Goal: Task Accomplishment & Management: Complete application form

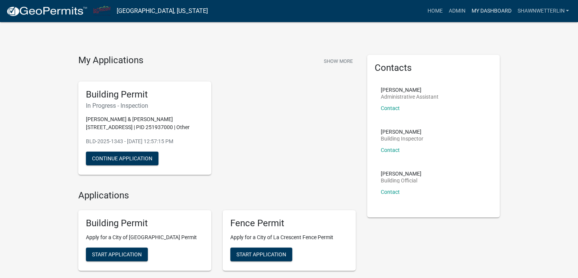
click at [496, 8] on link "My Dashboard" at bounding box center [491, 11] width 46 height 14
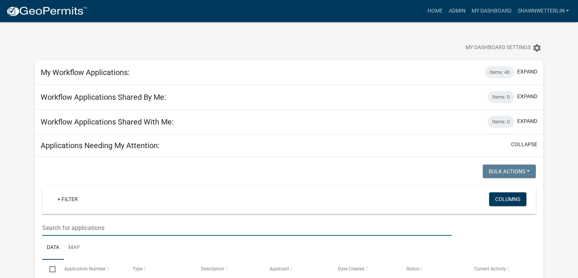
click at [77, 225] on input "text" at bounding box center [247, 228] width 410 height 16
type input "Riverview"
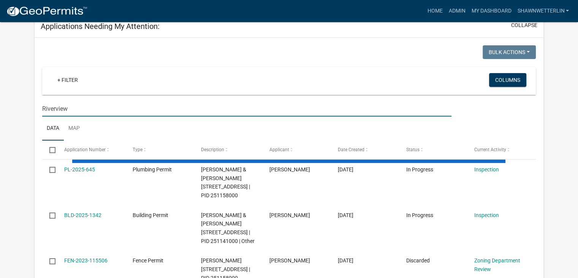
scroll to position [152, 0]
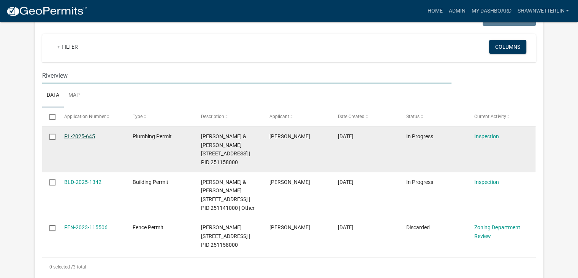
click at [81, 133] on link "PL-2025-645" at bounding box center [79, 136] width 31 height 6
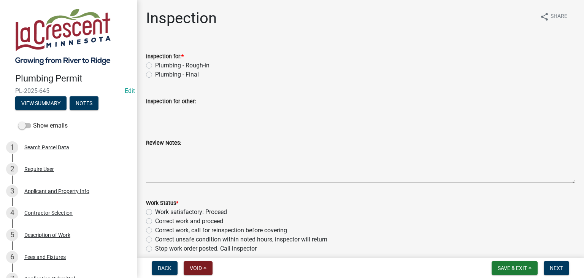
click at [155, 73] on label "Plumbing - Final" at bounding box center [177, 74] width 44 height 9
click at [155, 73] on input "Plumbing - Final" at bounding box center [157, 72] width 5 height 5
radio input "true"
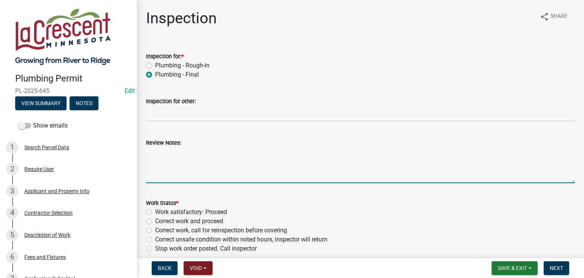
click at [167, 160] on textarea "Review Notes:" at bounding box center [360, 165] width 429 height 36
click at [203, 155] on textarea "Updated waste held a pressure test. Purple primer used and properly supported." at bounding box center [360, 165] width 429 height 36
type textarea "Updated waste held a pressure test. Purple primer used and properly supported."
click at [155, 209] on label "Work satisfactory: Proceed" at bounding box center [191, 211] width 72 height 9
click at [155, 209] on input "Work satisfactory: Proceed" at bounding box center [157, 209] width 5 height 5
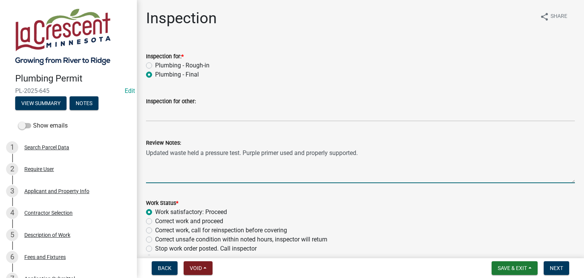
radio input "true"
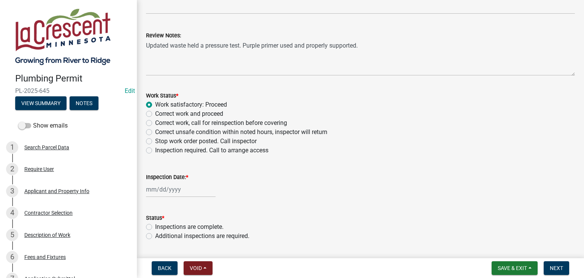
scroll to position [114, 0]
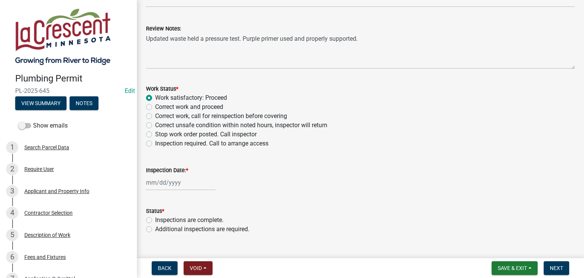
select select "10"
select select "2025"
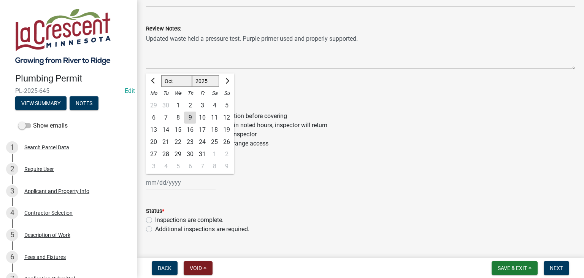
click at [172, 181] on div "Jan Feb Mar Apr May Jun Jul Aug Sep Oct Nov Dec 1525 1526 1527 1528 1529 1530 1…" at bounding box center [181, 183] width 70 height 16
click at [189, 119] on div "9" at bounding box center [190, 117] width 12 height 12
type input "[DATE]"
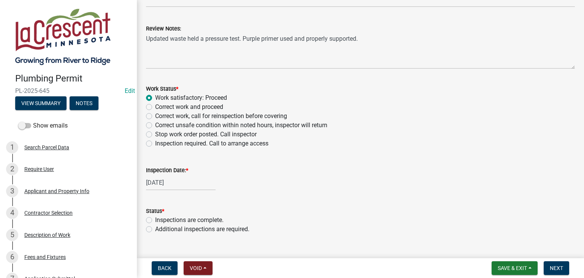
click at [155, 221] on label "Inspections are complete." at bounding box center [189, 219] width 68 height 9
click at [155, 220] on input "Inspections are complete." at bounding box center [157, 217] width 5 height 5
radio input "true"
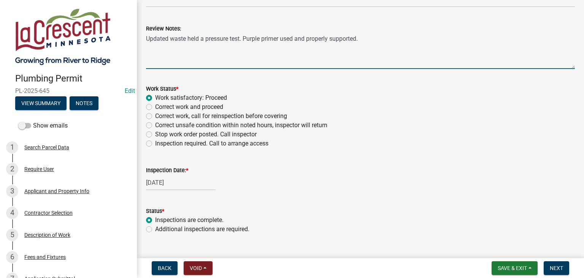
click at [409, 45] on textarea "Updated waste held a pressure test. Purple primer used and properly supported." at bounding box center [360, 51] width 429 height 36
click at [367, 40] on textarea "Updated waste held a pressure test. Purple primer used and properly supported. …" at bounding box center [360, 51] width 429 height 36
click at [452, 37] on textarea "Updated waste held a pressure test. Purple primer used and properly supported. …" at bounding box center [360, 51] width 429 height 36
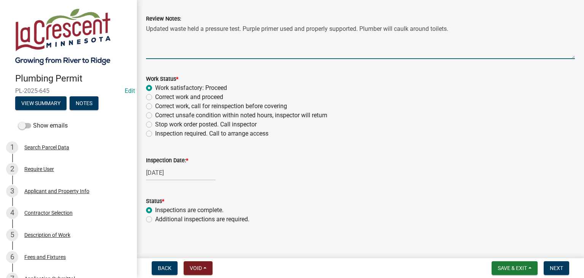
scroll to position [129, 0]
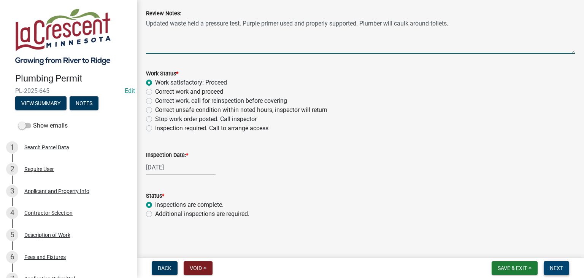
type textarea "Updated waste held a pressure test. Purple primer used and properly supported. …"
click at [554, 267] on span "Next" at bounding box center [556, 268] width 13 height 6
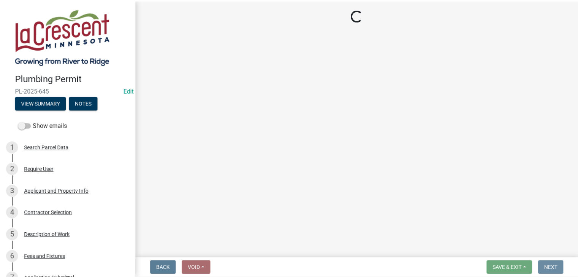
scroll to position [0, 0]
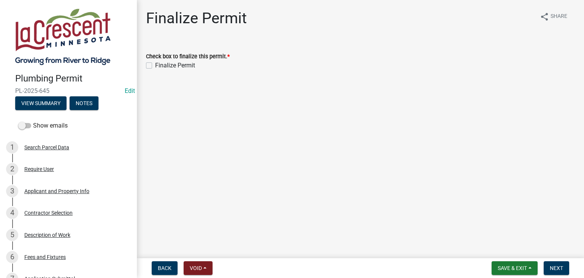
click at [155, 66] on label "Finalize Permit" at bounding box center [175, 65] width 40 height 9
click at [155, 66] on input "Finalize Permit" at bounding box center [157, 63] width 5 height 5
checkbox input "true"
click at [554, 267] on span "Next" at bounding box center [556, 268] width 13 height 6
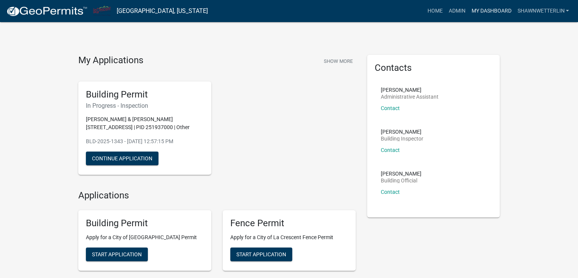
click at [487, 12] on link "My Dashboard" at bounding box center [491, 11] width 46 height 14
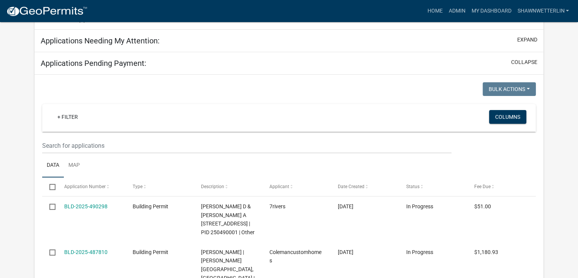
scroll to position [114, 0]
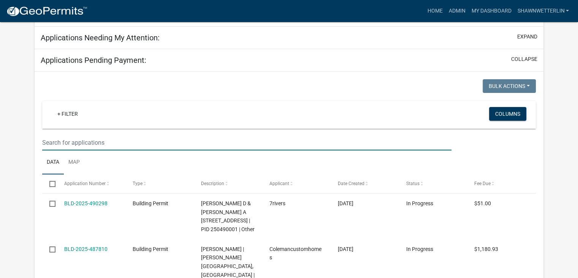
click at [55, 138] on input "text" at bounding box center [247, 143] width 410 height 16
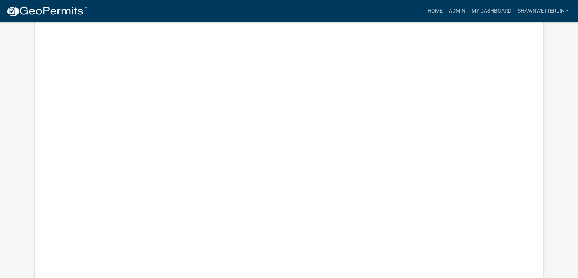
scroll to position [928, 0]
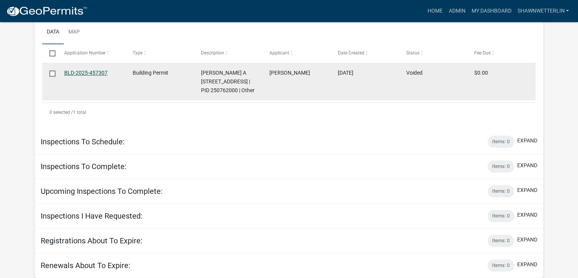
type input "spruce"
click at [71, 70] on link "BLD-2025-457307" at bounding box center [85, 73] width 43 height 6
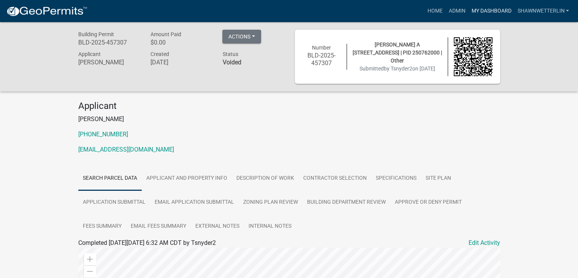
click at [503, 10] on link "My Dashboard" at bounding box center [491, 11] width 46 height 14
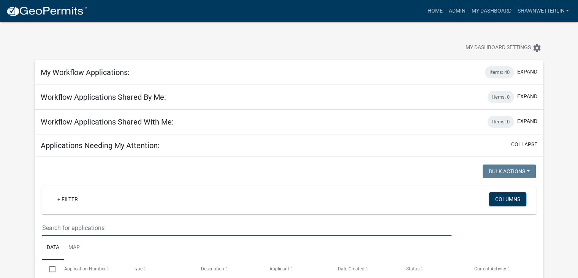
click at [74, 226] on input "text" at bounding box center [247, 228] width 410 height 16
type input "spruce"
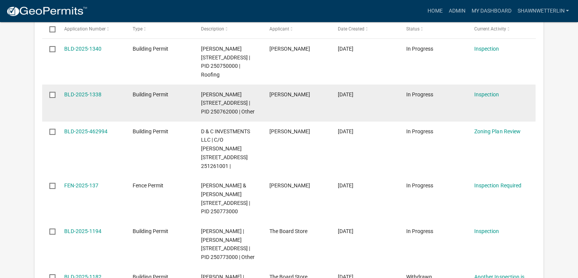
scroll to position [190, 0]
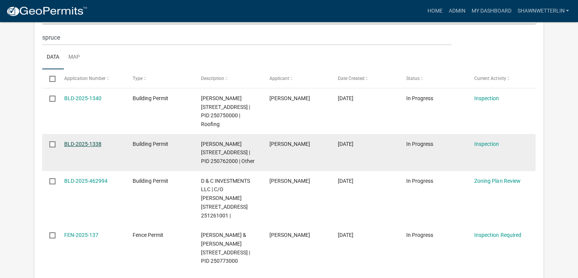
click at [98, 142] on link "BLD-2025-1338" at bounding box center [82, 144] width 37 height 6
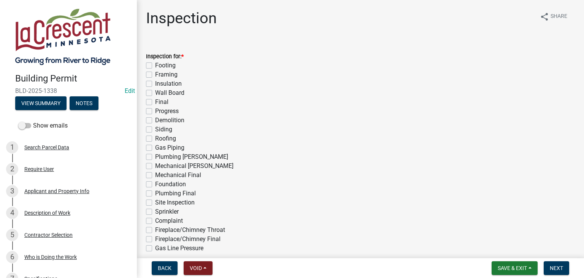
click at [155, 104] on label "Final" at bounding box center [161, 101] width 13 height 9
click at [155, 102] on input "Final" at bounding box center [157, 99] width 5 height 5
checkbox input "true"
checkbox input "false"
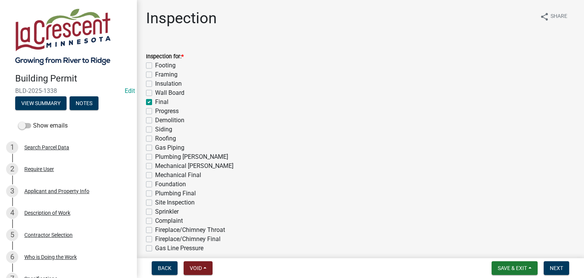
checkbox input "false"
checkbox input "true"
checkbox input "false"
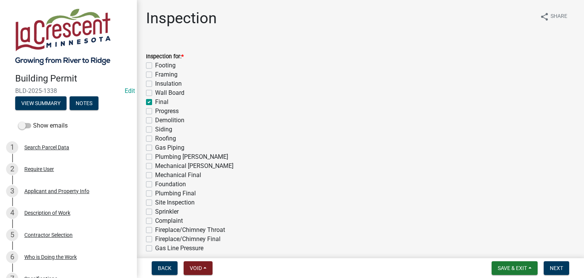
checkbox input "false"
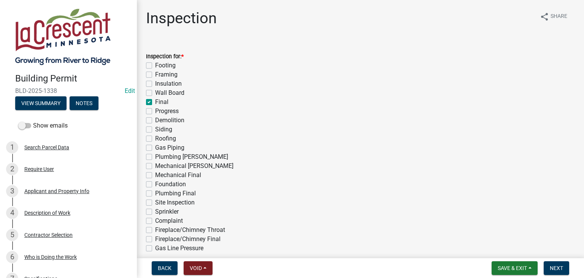
checkbox input "false"
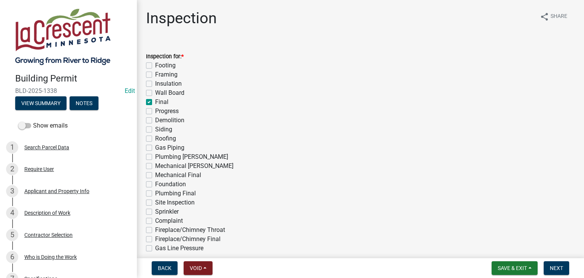
checkbox input "false"
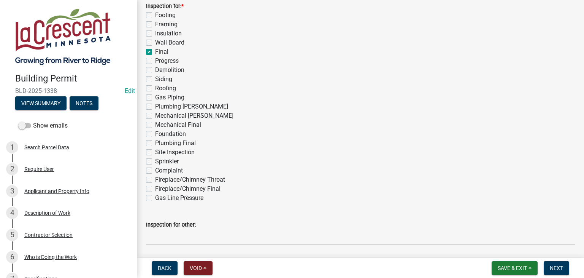
scroll to position [152, 0]
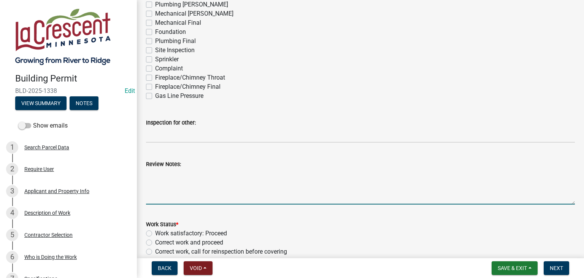
click at [180, 175] on textarea "Review Notes:" at bounding box center [360, 186] width 429 height 36
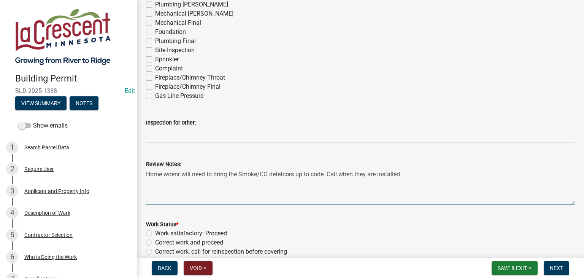
drag, startPoint x: 172, startPoint y: 175, endPoint x: 301, endPoint y: 73, distance: 164.3
click at [301, 73] on div "Inspection for: * Footing Framing Insulation Wall Board Final Progress Demoliti…" at bounding box center [360, 0] width 429 height 201
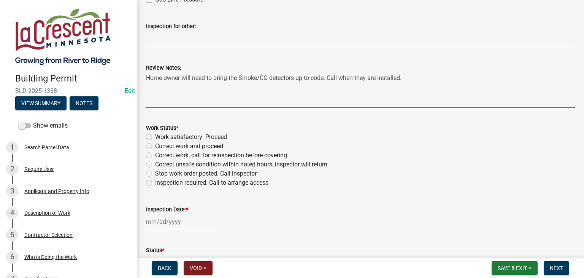
scroll to position [266, 0]
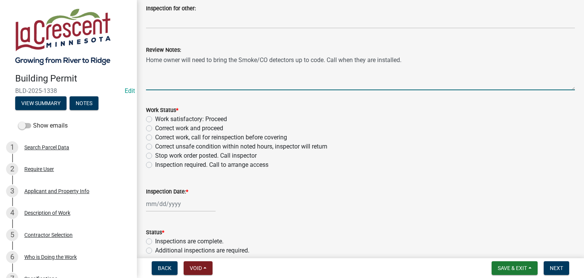
type textarea "Home owner will need to bring the Smoke/CO detectors up to code. Call when they…"
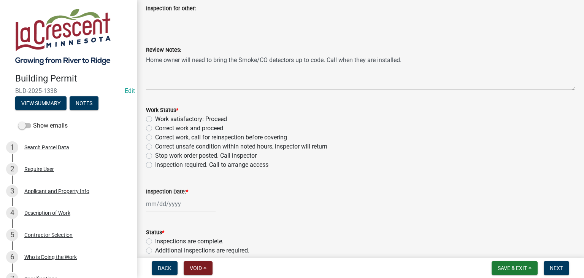
click at [155, 137] on label "Correct work, call for reinspection before covering" at bounding box center [221, 137] width 132 height 9
click at [155, 137] on input "Correct work, call for reinspection before covering" at bounding box center [157, 135] width 5 height 5
radio input "true"
click at [171, 198] on div at bounding box center [181, 204] width 70 height 16
select select "10"
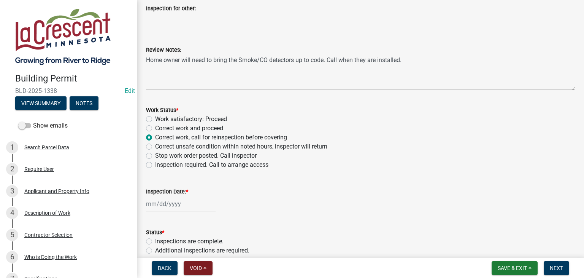
select select "2025"
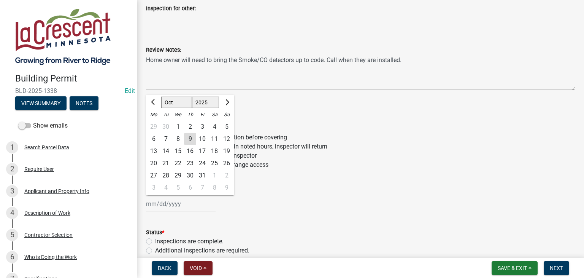
click at [192, 141] on div "9" at bounding box center [190, 139] width 12 height 12
type input "[DATE]"
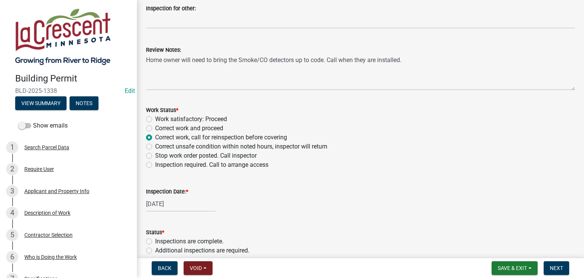
scroll to position [303, 0]
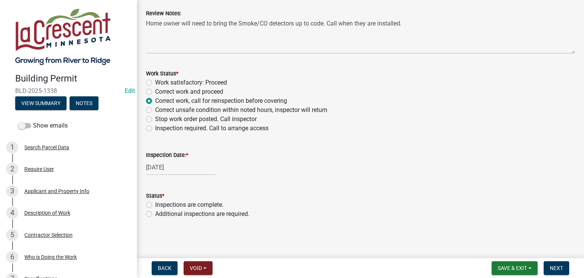
click at [155, 213] on label "Additional inspections are required." at bounding box center [202, 213] width 94 height 9
click at [155, 213] on input "Additional inspections are required." at bounding box center [157, 211] width 5 height 5
radio input "true"
click at [562, 265] on span "Next" at bounding box center [556, 268] width 13 height 6
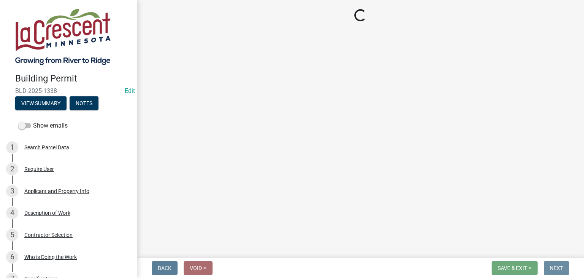
scroll to position [0, 0]
